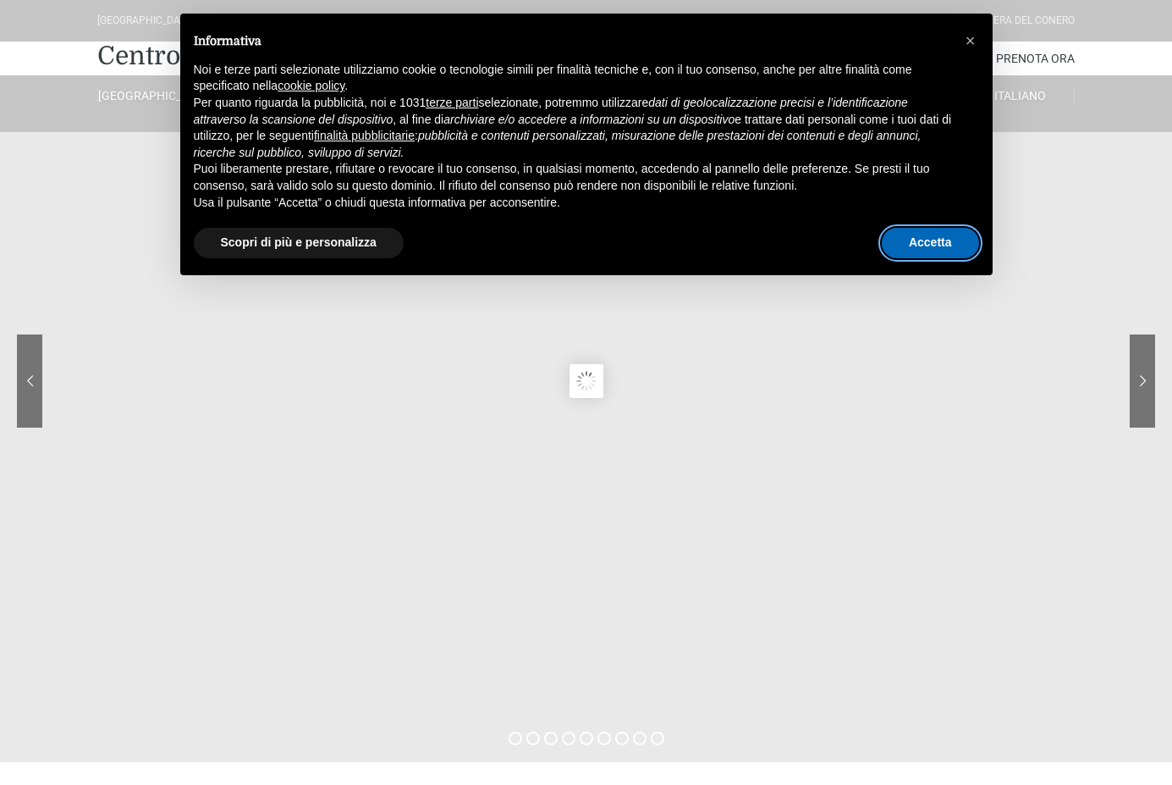
click at [930, 251] on button "Accetta" at bounding box center [930, 243] width 97 height 30
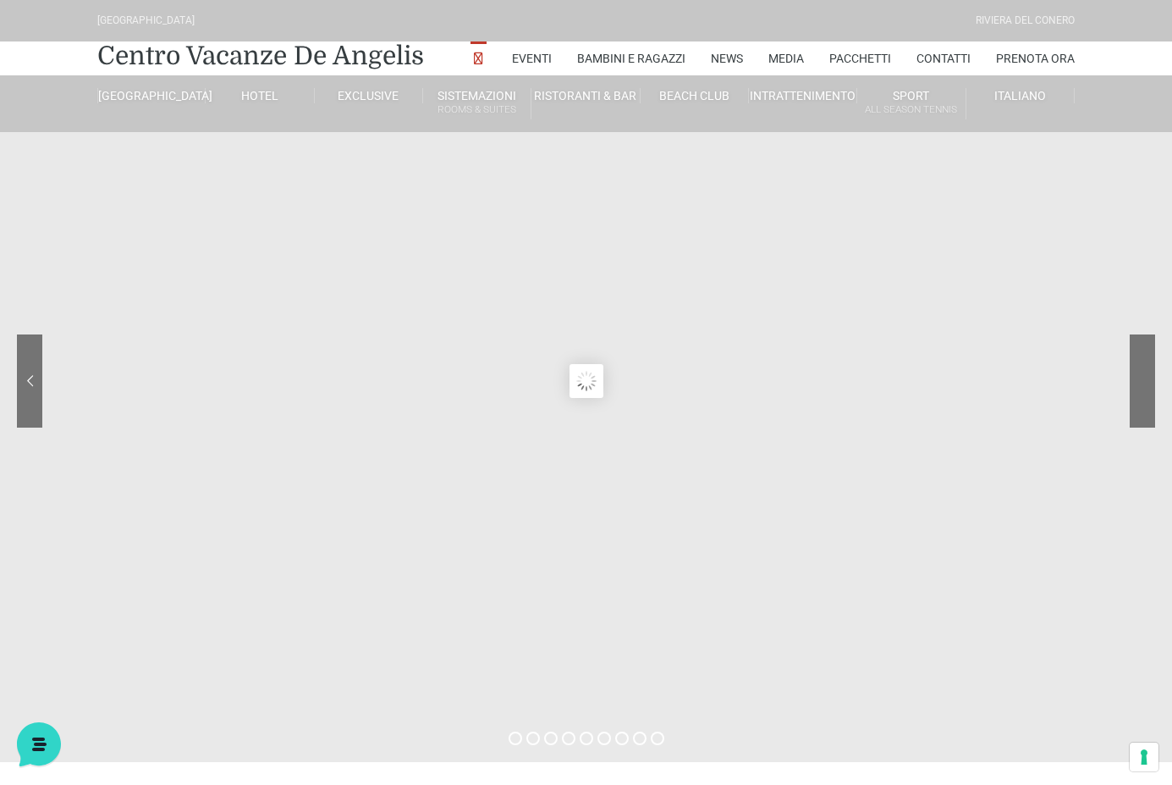
click at [1136, 397] on sr7-nav-img-live at bounding box center [1079, 380] width 152 height 93
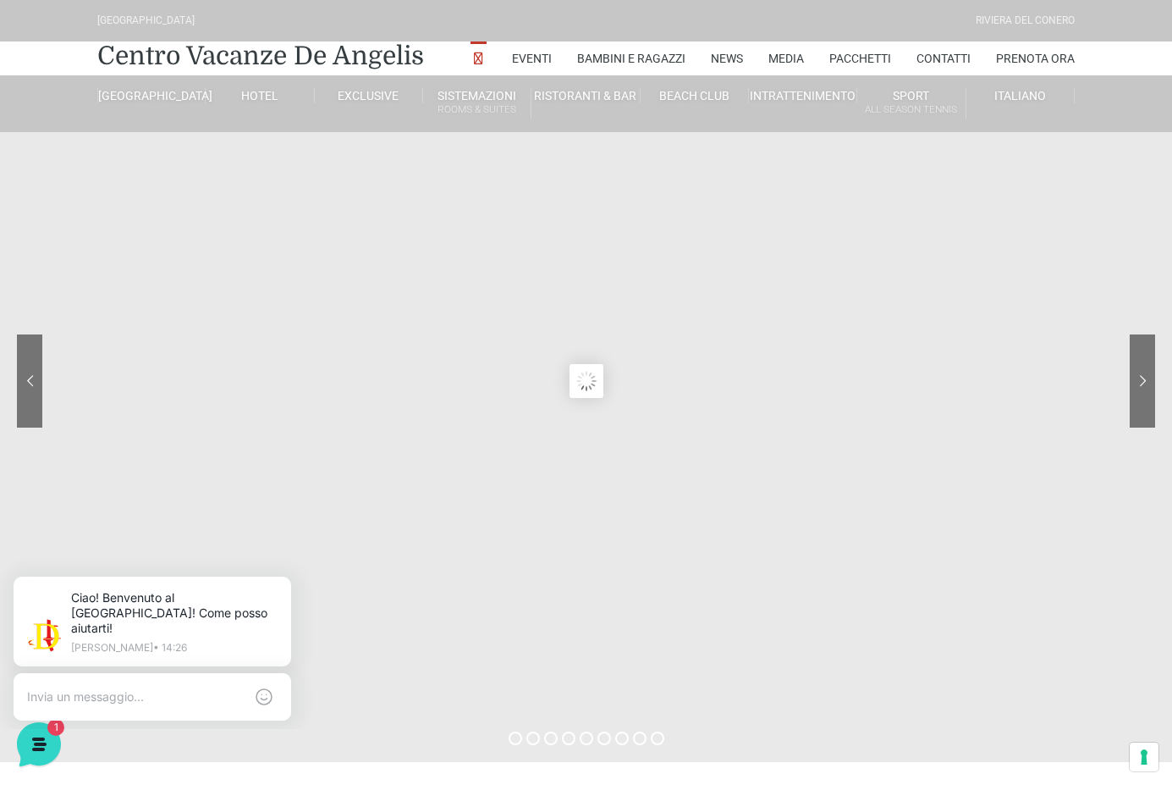
click at [585, 384] on sr7-prl at bounding box center [586, 381] width 34 height 34
click at [1139, 390] on div at bounding box center [1079, 393] width 152 height 119
click at [1139, 390] on sr7-nav-img-live at bounding box center [1079, 380] width 152 height 93
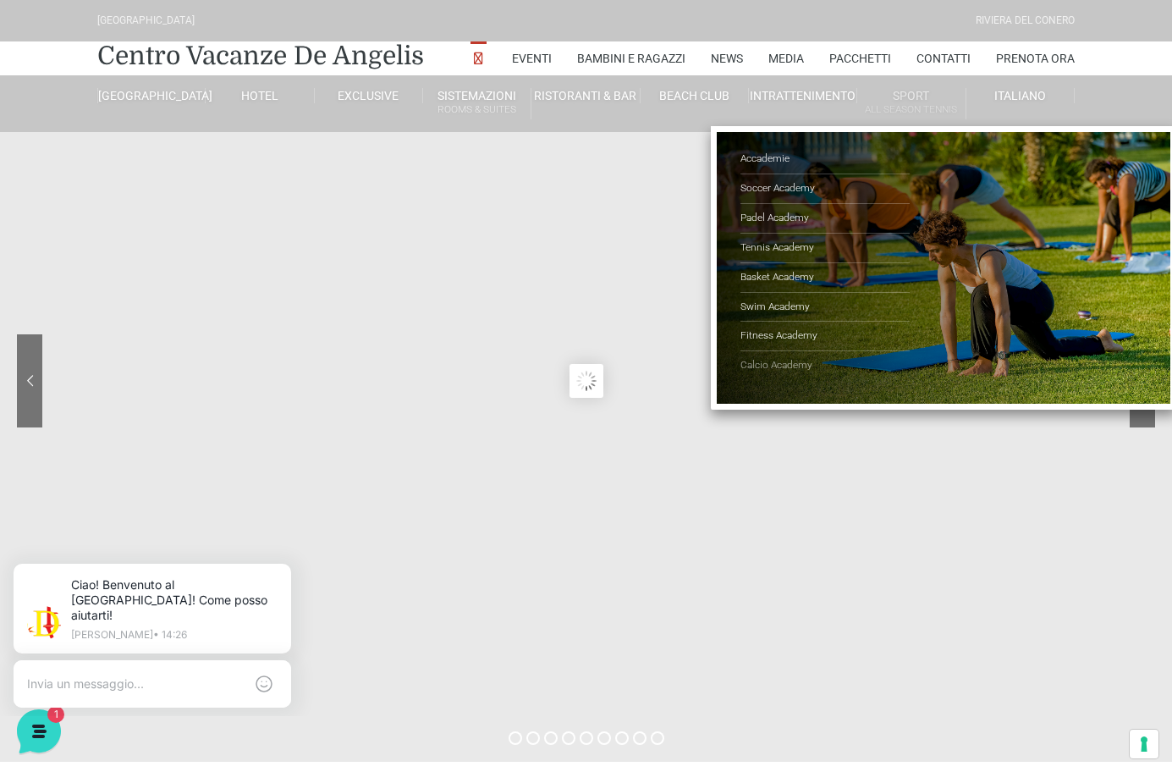
click at [780, 360] on link "Calcio Academy" at bounding box center [825, 365] width 169 height 29
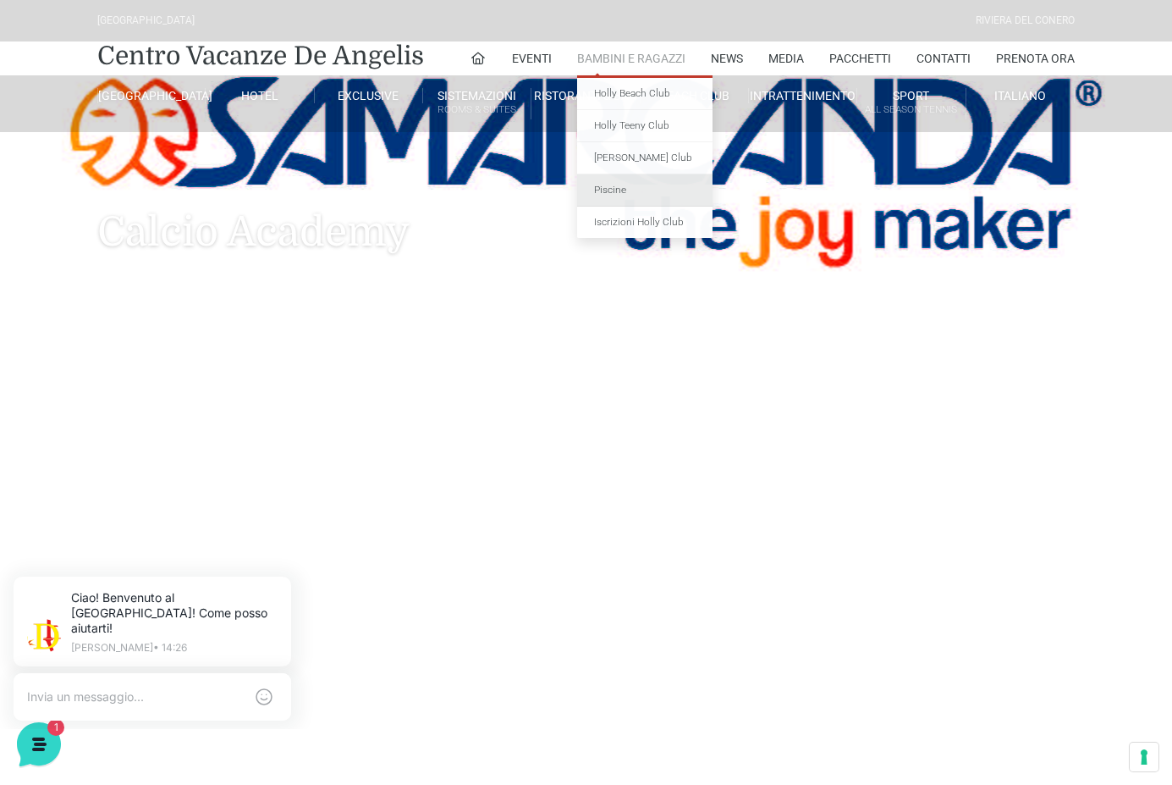
click at [607, 193] on link "Piscine" at bounding box center [644, 190] width 135 height 32
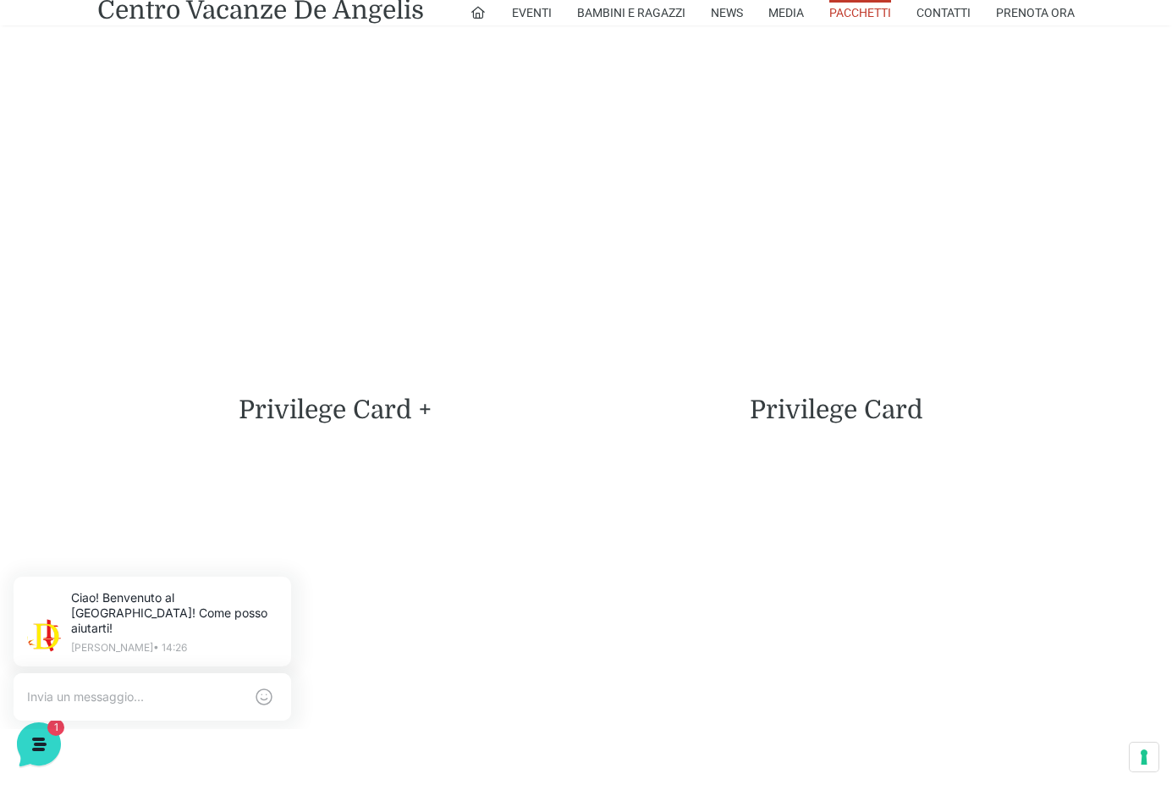
scroll to position [3863, 0]
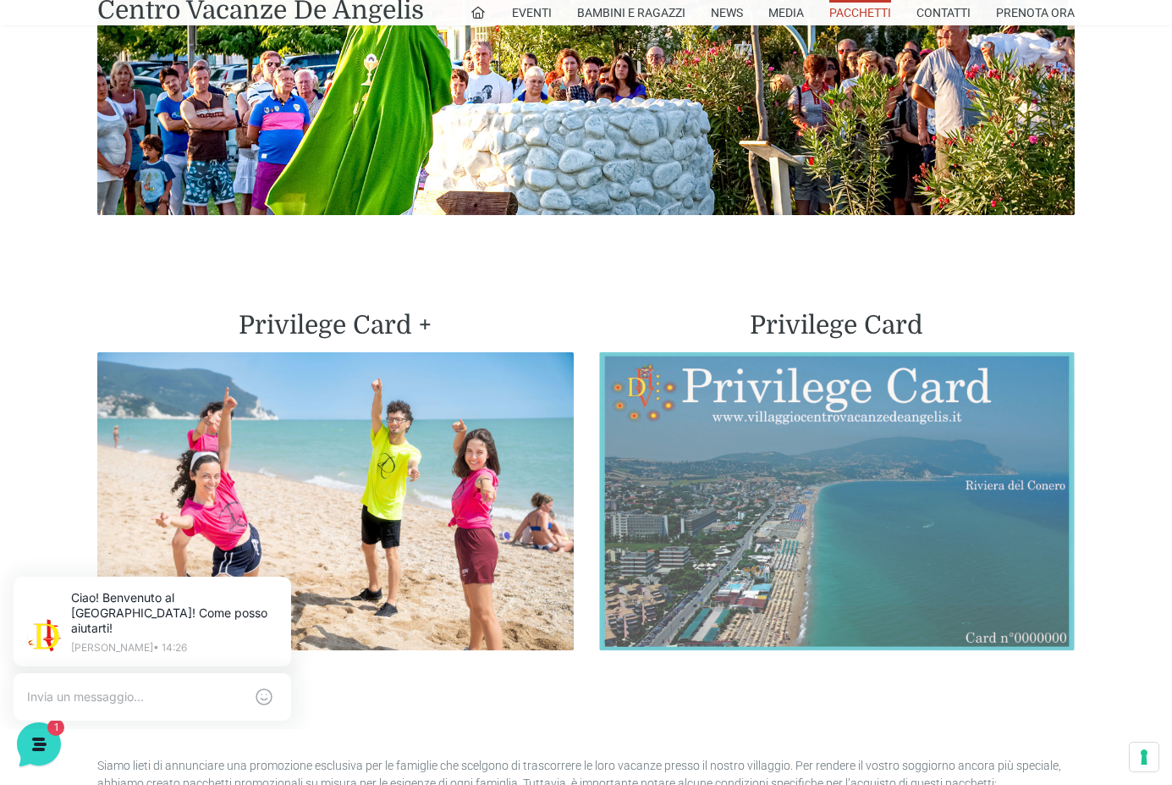
click at [819, 431] on img at bounding box center [837, 501] width 477 height 298
click at [796, 417] on img at bounding box center [837, 501] width 477 height 298
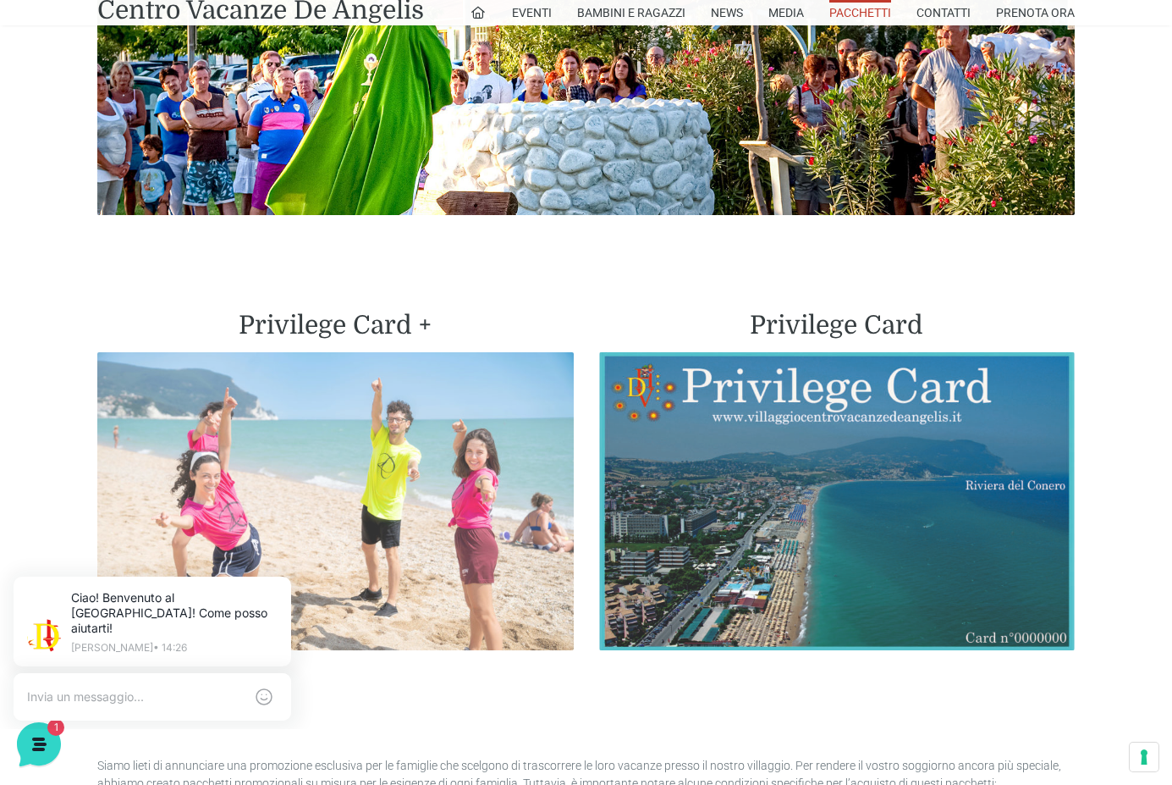
click at [361, 389] on img at bounding box center [335, 501] width 477 height 298
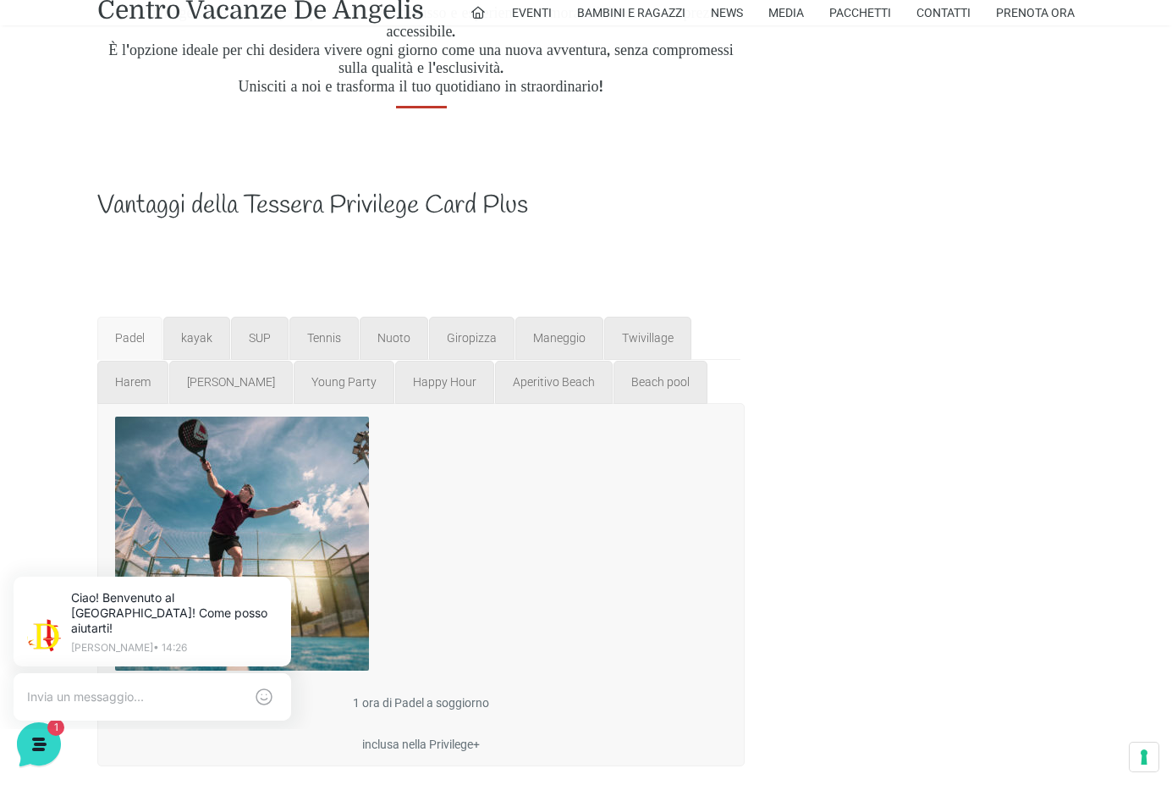
scroll to position [1439, 0]
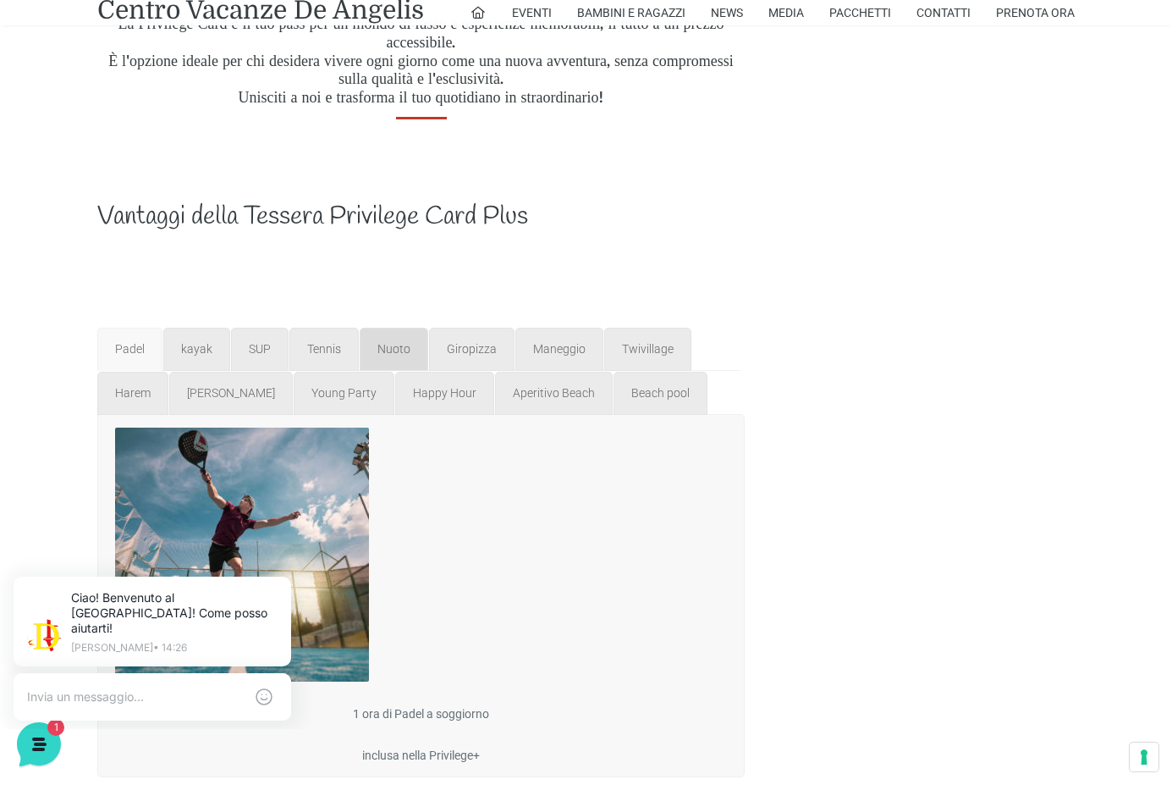
click at [408, 359] on link "Nuoto" at bounding box center [394, 349] width 69 height 43
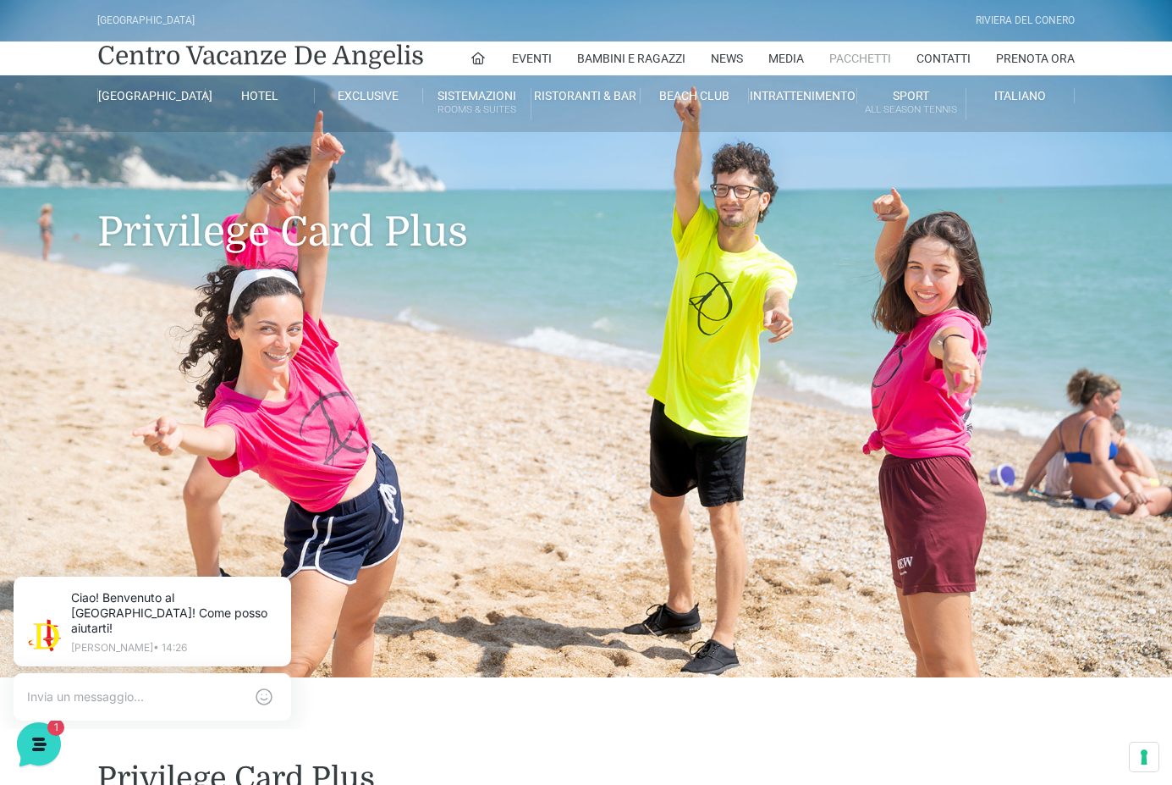
click at [863, 64] on link "Pacchetti" at bounding box center [861, 58] width 62 height 34
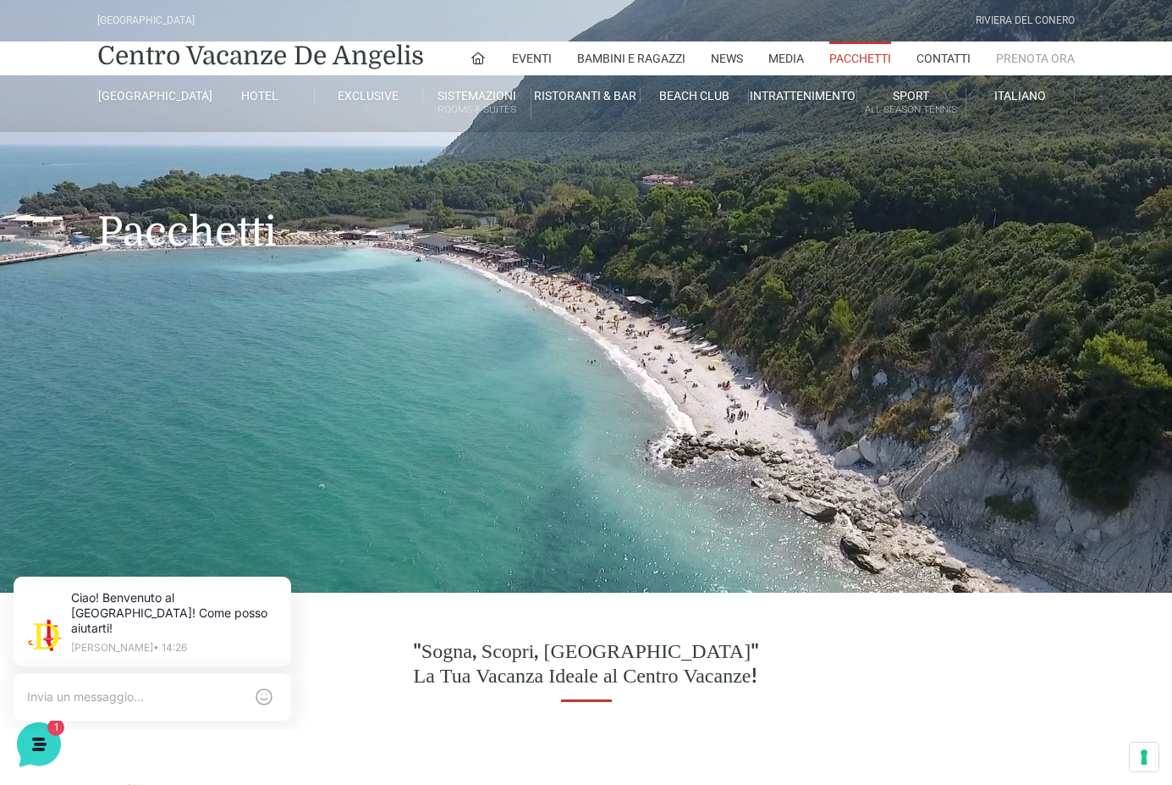
click at [1019, 59] on link "Prenota Ora" at bounding box center [1035, 58] width 79 height 34
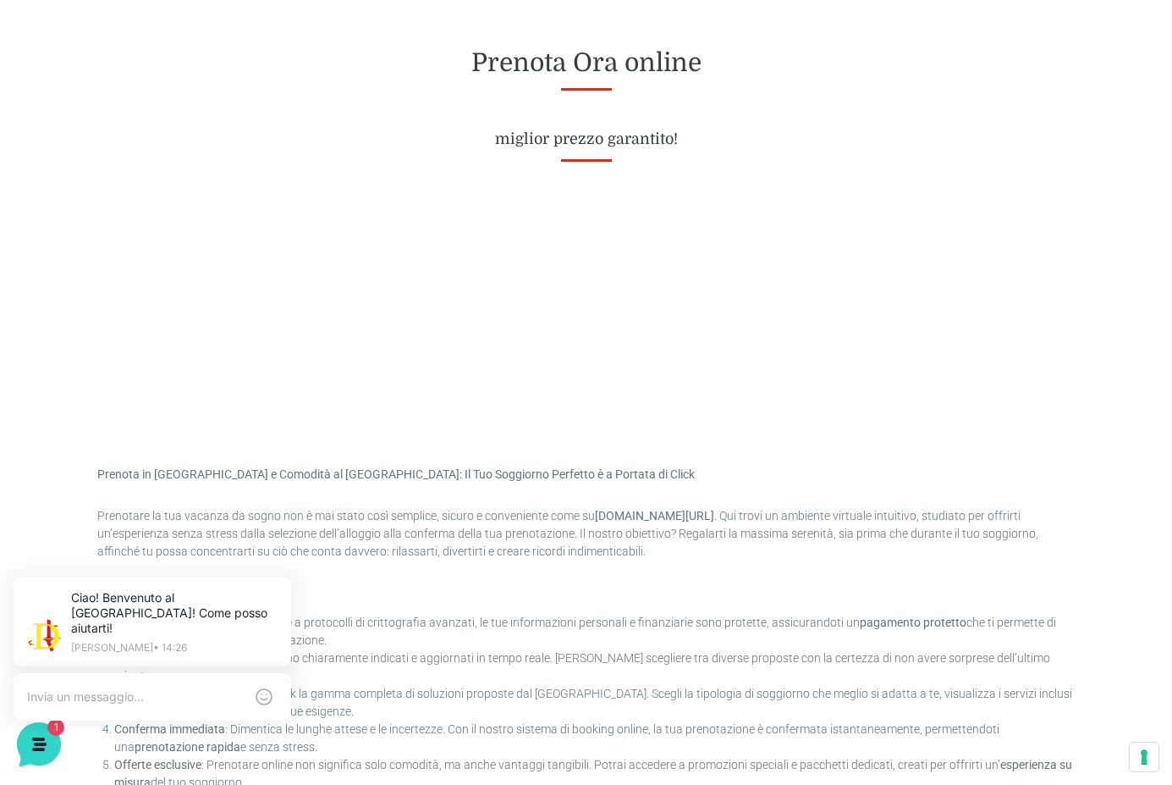
click at [515, 356] on div at bounding box center [586, 307] width 978 height 127
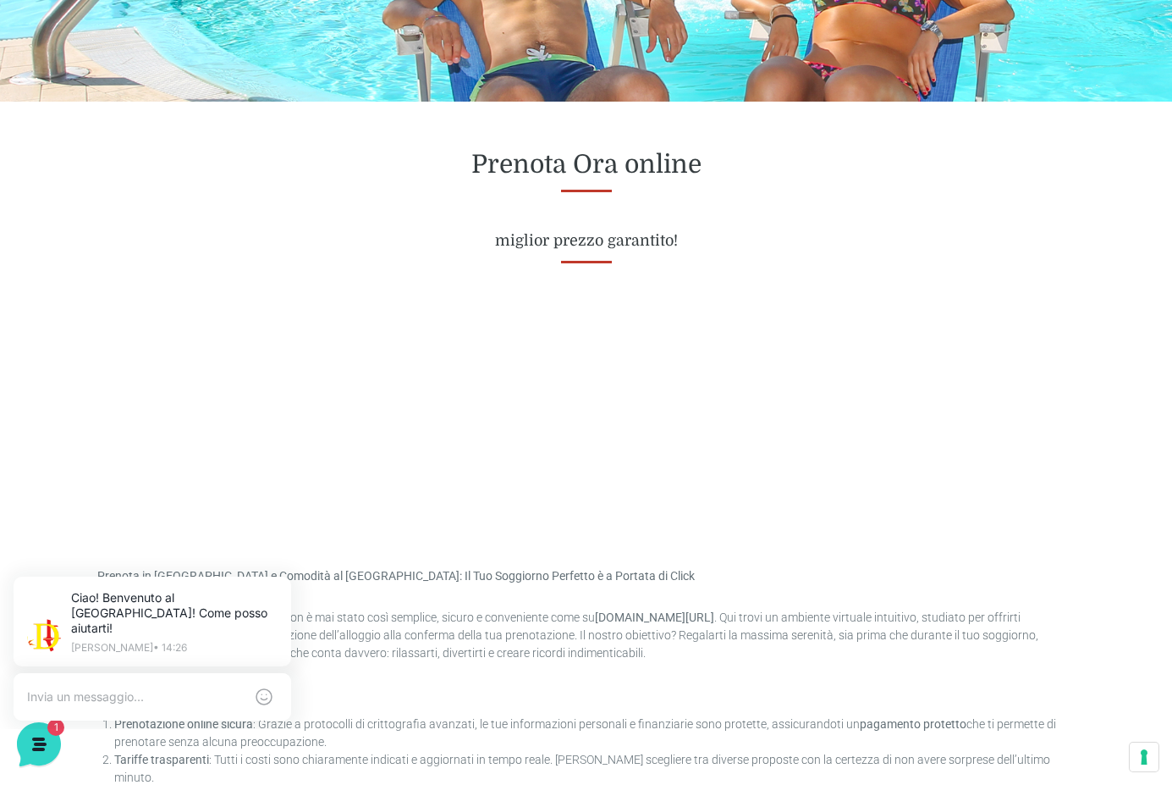
scroll to position [593, 0]
